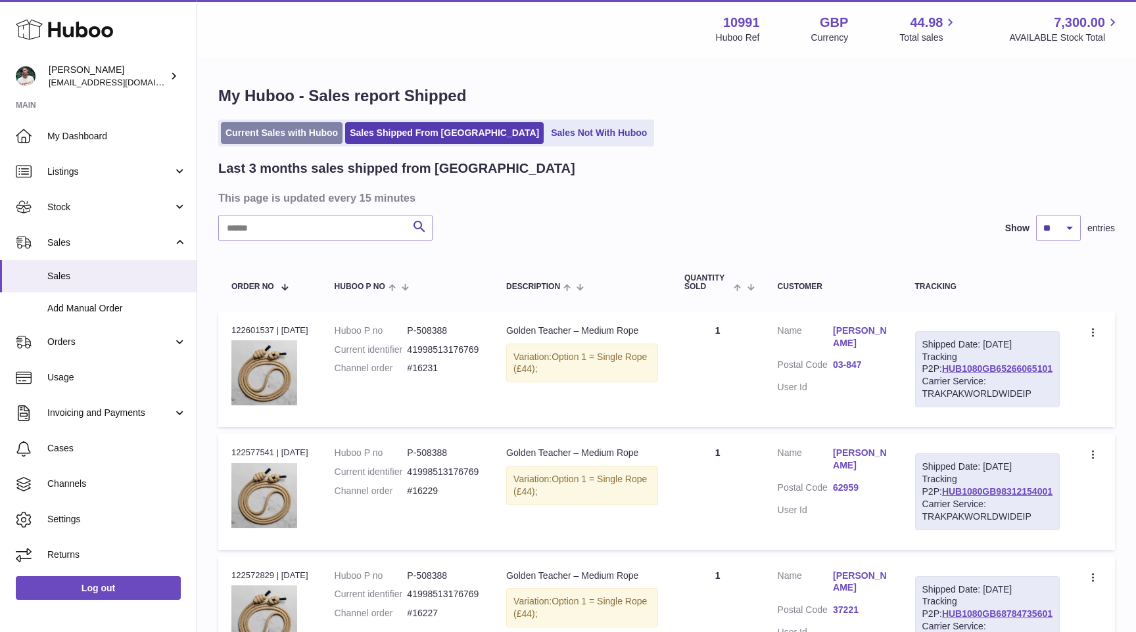
click at [266, 125] on link "Current Sales with Huboo" at bounding box center [282, 133] width 122 height 22
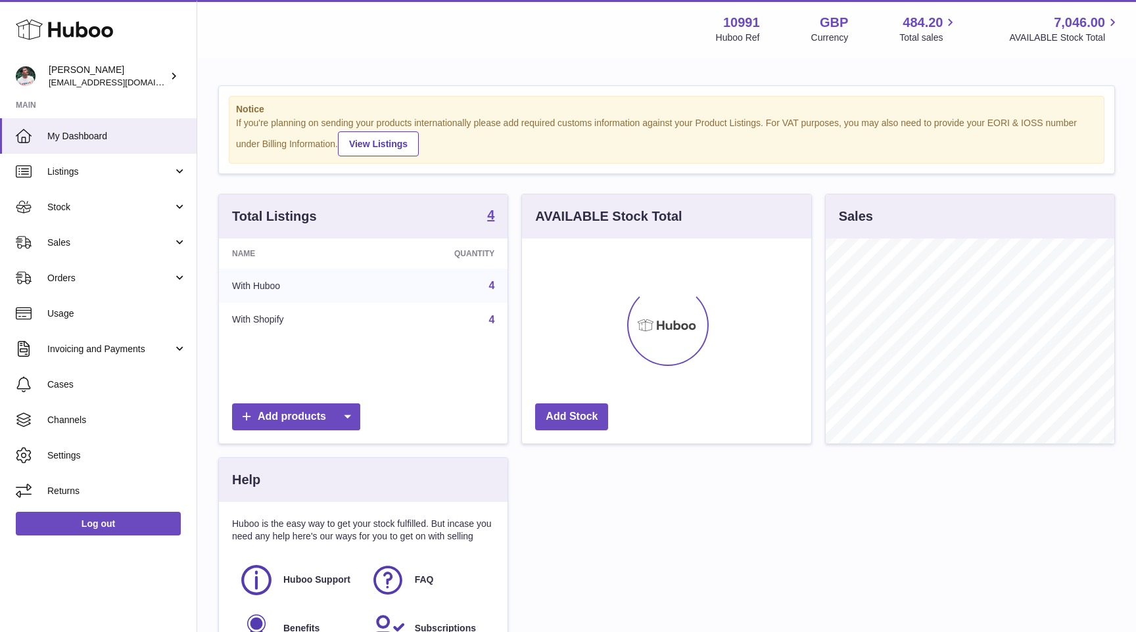
scroll to position [205, 289]
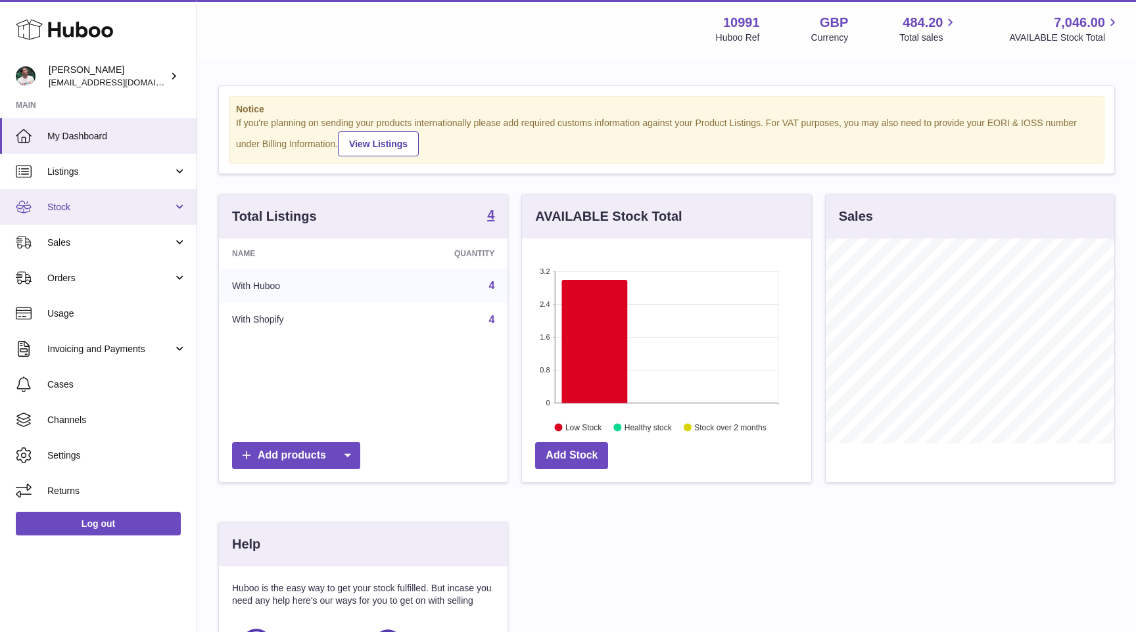
click at [136, 212] on span "Stock" at bounding box center [110, 207] width 126 height 12
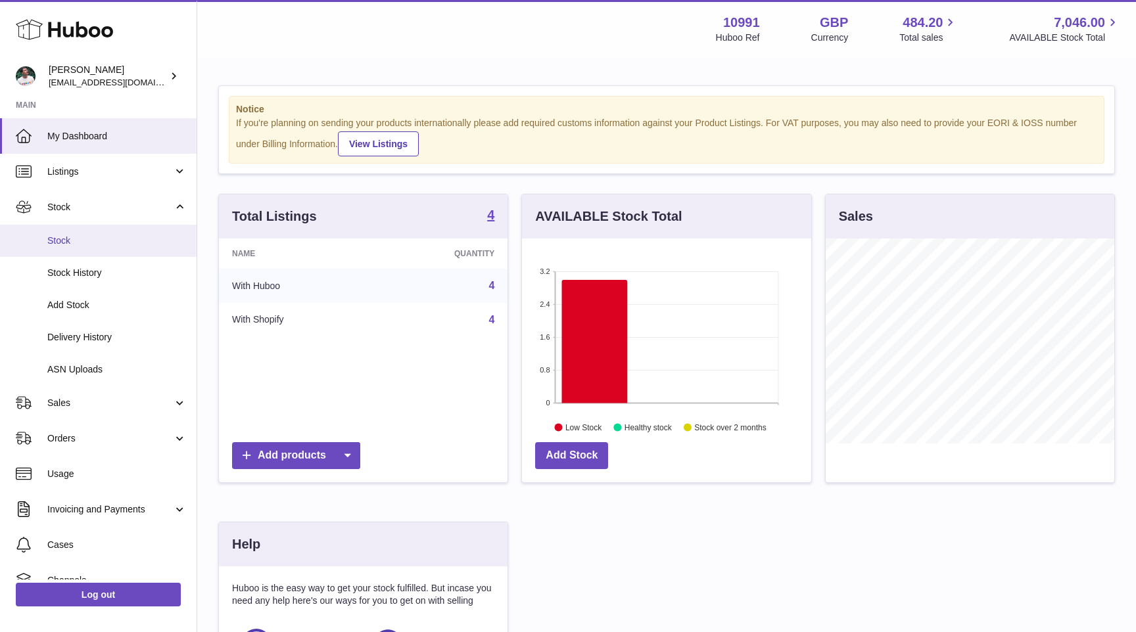
click at [112, 237] on span "Stock" at bounding box center [116, 241] width 139 height 12
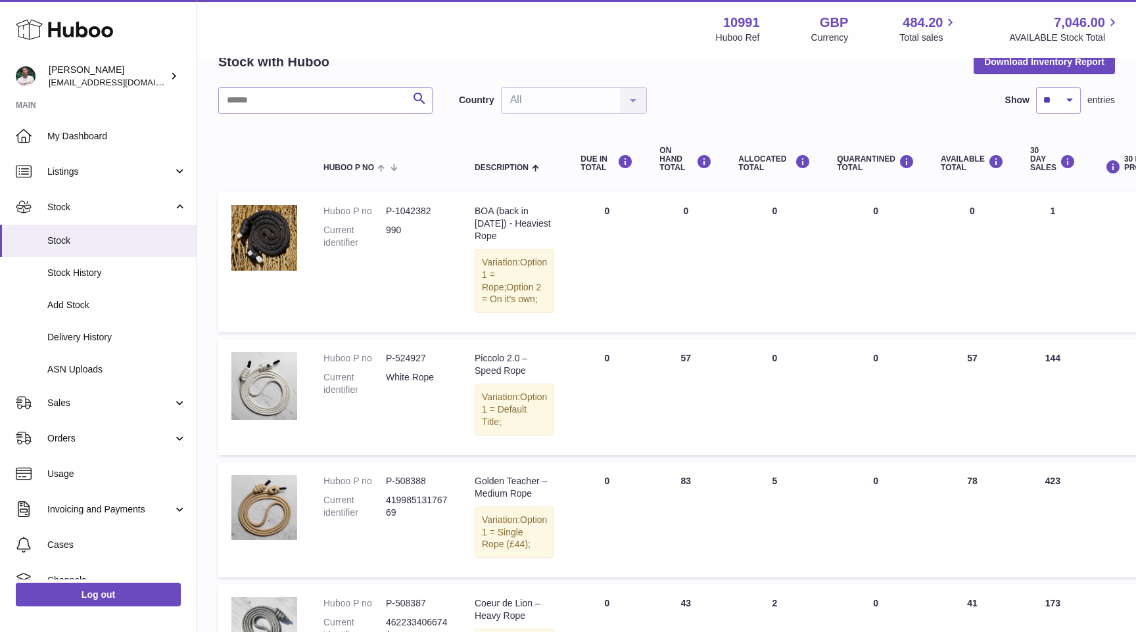
scroll to position [68, 0]
